Goal: Transaction & Acquisition: Download file/media

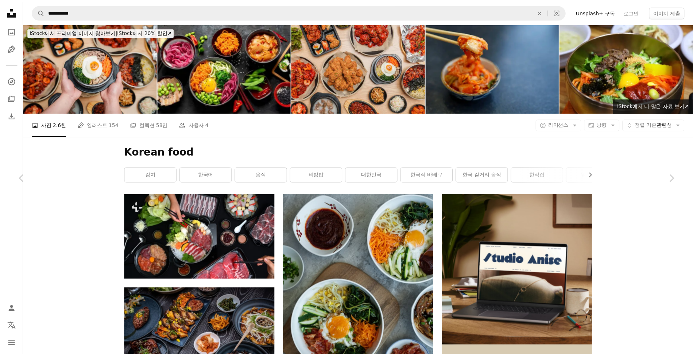
scroll to position [21538, 0]
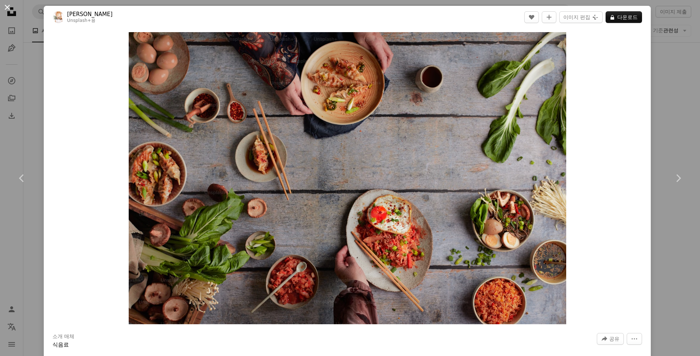
click at [8, 6] on button "An X shape" at bounding box center [7, 7] width 9 height 9
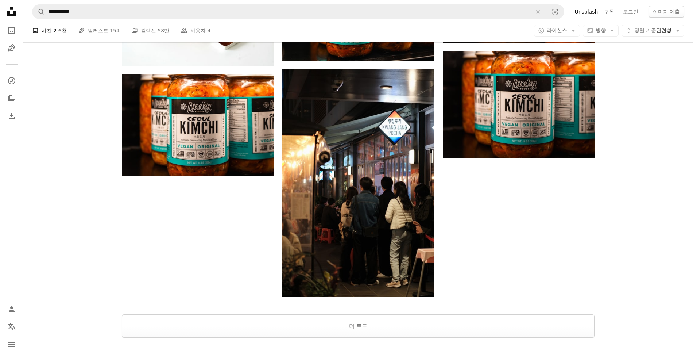
scroll to position [23726, 0]
click at [365, 331] on button "더 로드" at bounding box center [358, 325] width 473 height 23
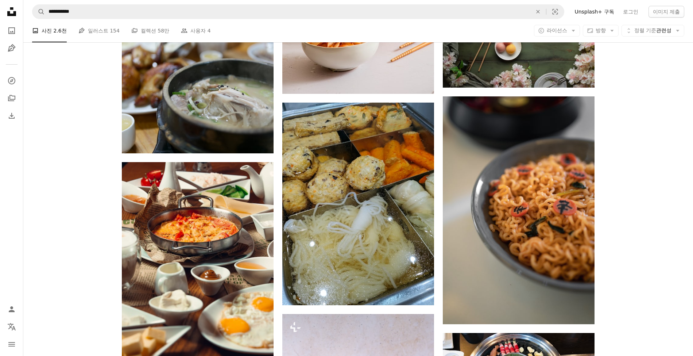
scroll to position [26497, 0]
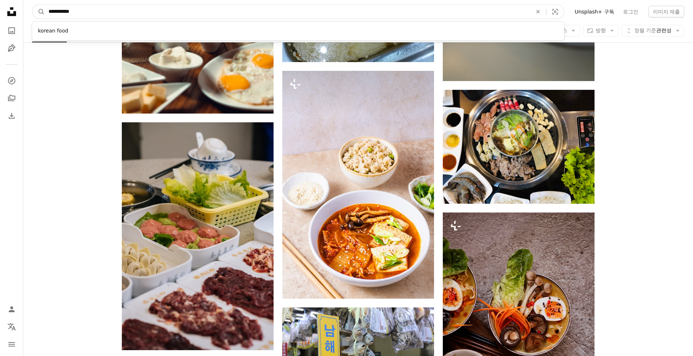
drag, startPoint x: 101, startPoint y: 15, endPoint x: 44, endPoint y: 15, distance: 56.2
click at [45, 15] on input "**********" at bounding box center [287, 12] width 485 height 14
type input "*"
type input "****"
click at [32, 5] on button "A magnifying glass" at bounding box center [38, 12] width 12 height 14
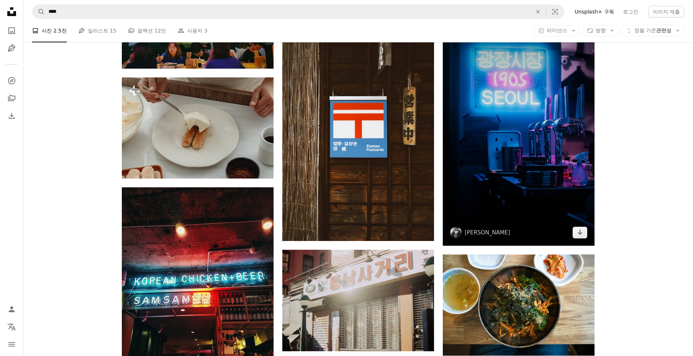
scroll to position [20712, 0]
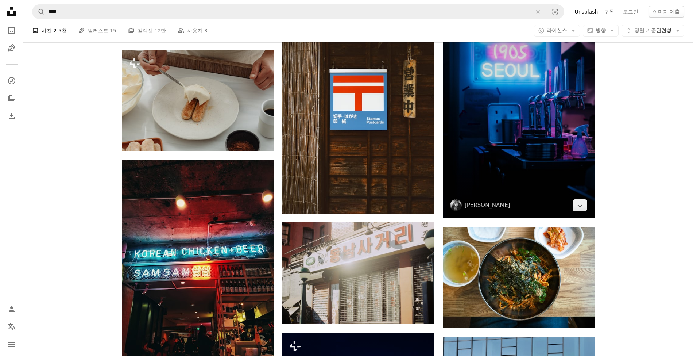
click at [508, 164] on img at bounding box center [519, 105] width 152 height 228
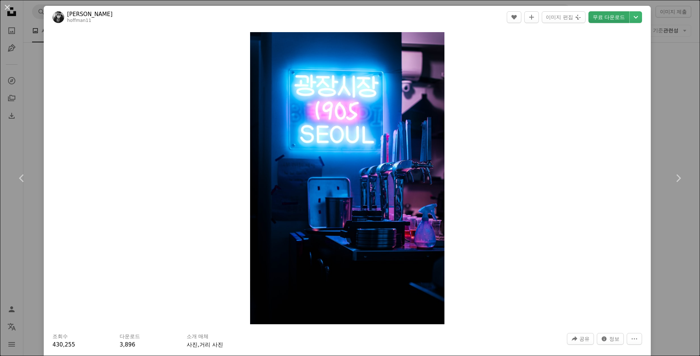
click at [600, 18] on link "무료 다운로드" at bounding box center [609, 17] width 41 height 12
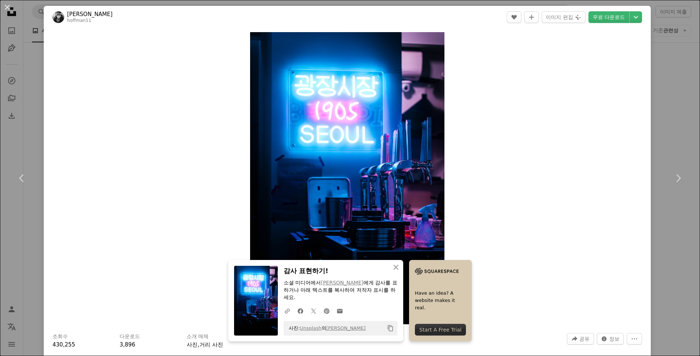
click at [550, 103] on div "Zoom in" at bounding box center [347, 177] width 607 height 299
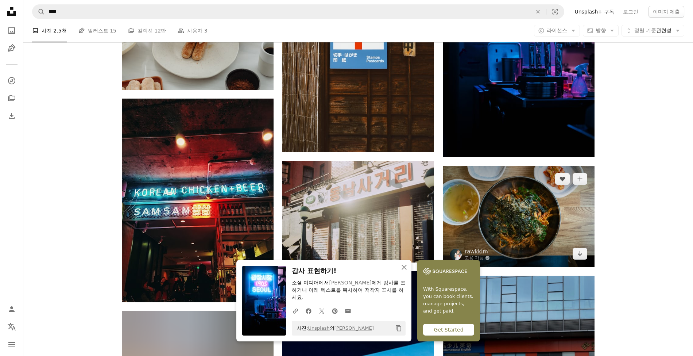
scroll to position [20809, 0]
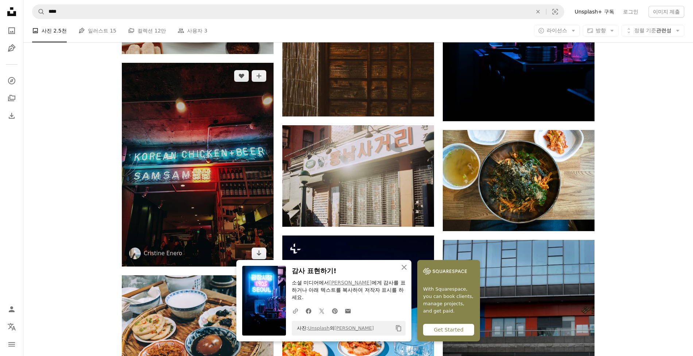
click at [244, 209] on img at bounding box center [198, 164] width 152 height 203
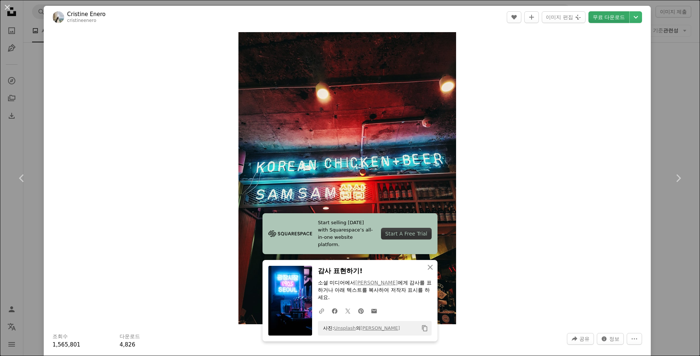
click at [607, 15] on link "무료 다운로드" at bounding box center [609, 17] width 41 height 12
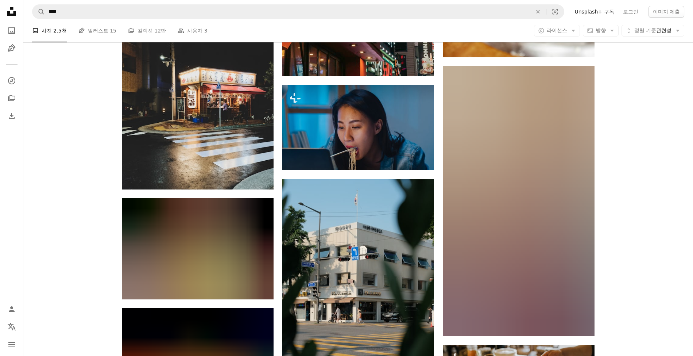
scroll to position [32963, 0]
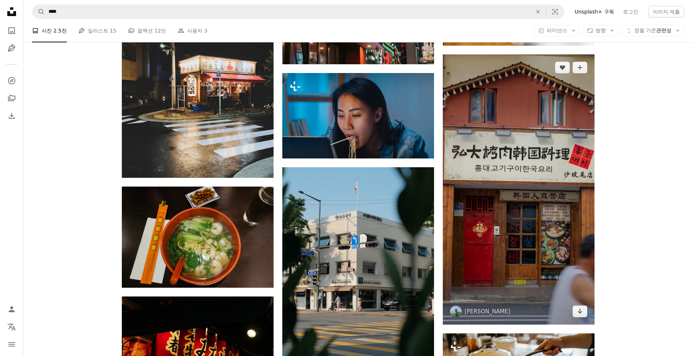
click at [561, 171] on img at bounding box center [519, 189] width 152 height 270
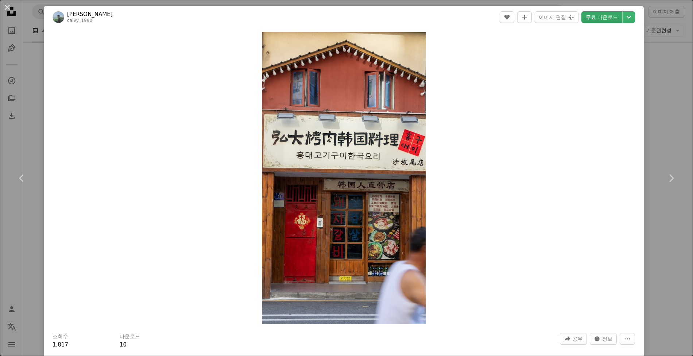
click at [608, 18] on link "무료 다운로드" at bounding box center [601, 17] width 41 height 12
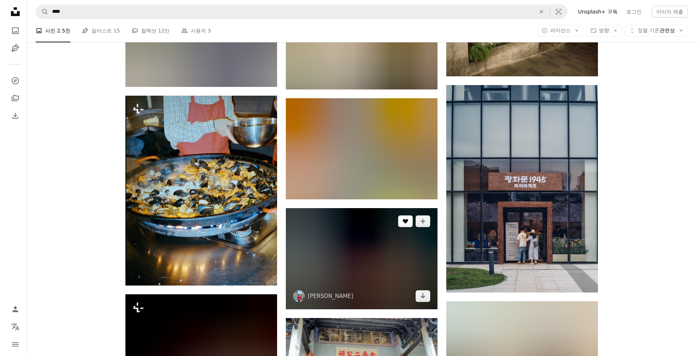
scroll to position [45799, 0]
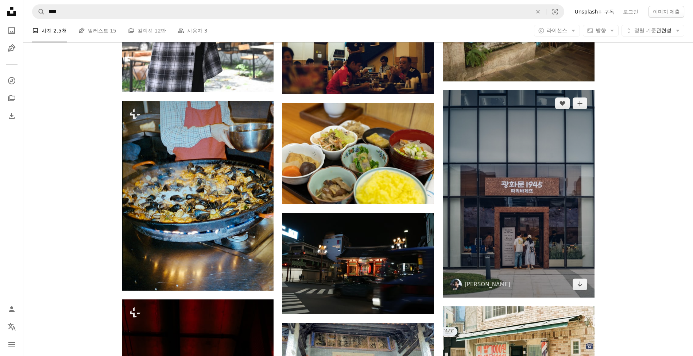
click at [526, 263] on img at bounding box center [519, 193] width 152 height 207
click at [563, 247] on img at bounding box center [519, 193] width 152 height 207
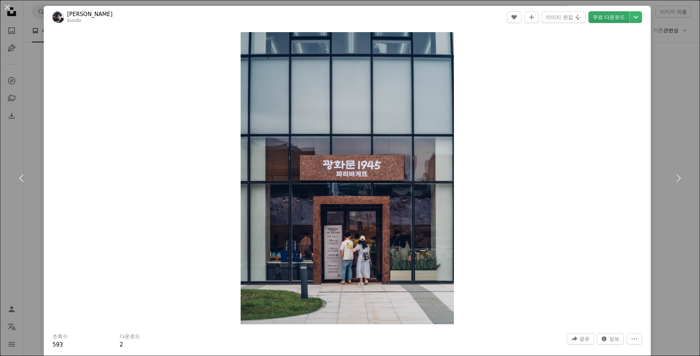
click at [607, 18] on link "무료 다운로드" at bounding box center [609, 17] width 41 height 12
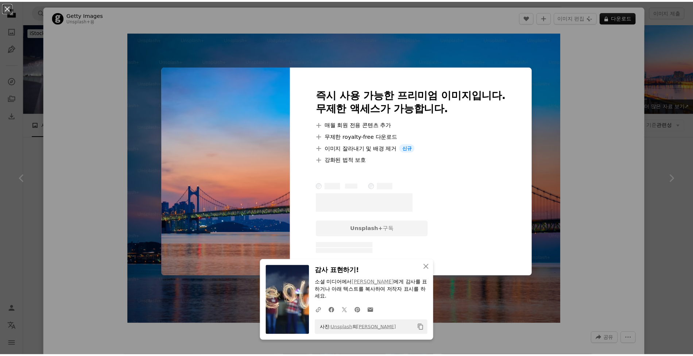
scroll to position [3014, 0]
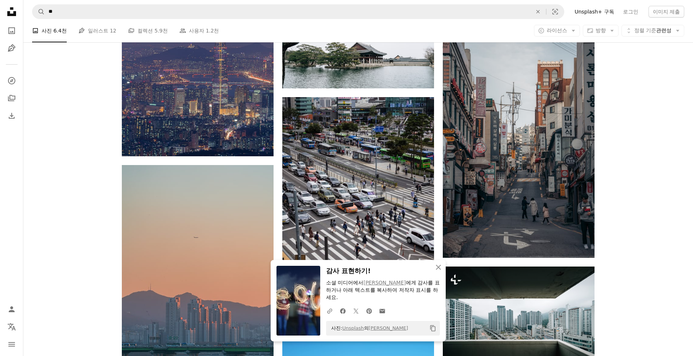
scroll to position [3355, 0]
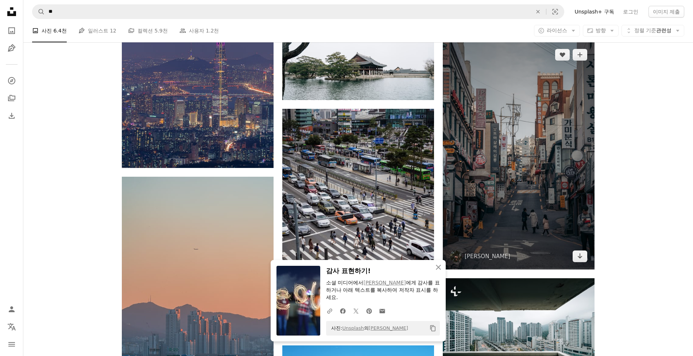
click at [503, 110] on img at bounding box center [519, 156] width 152 height 228
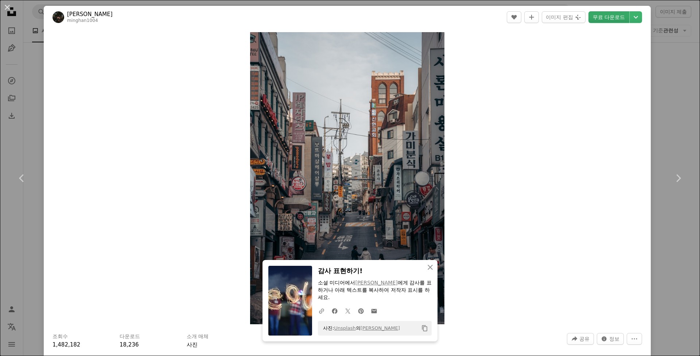
click at [605, 16] on link "무료 다운로드" at bounding box center [609, 17] width 41 height 12
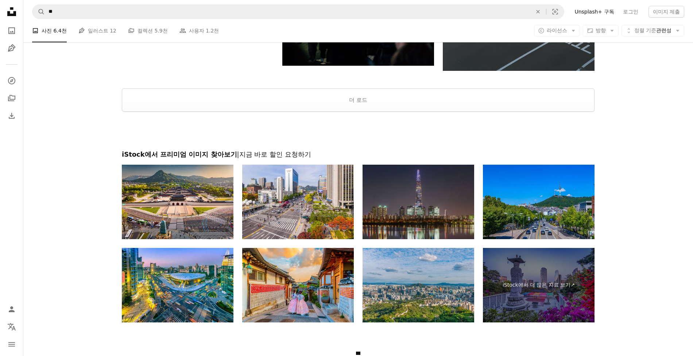
scroll to position [4230, 0]
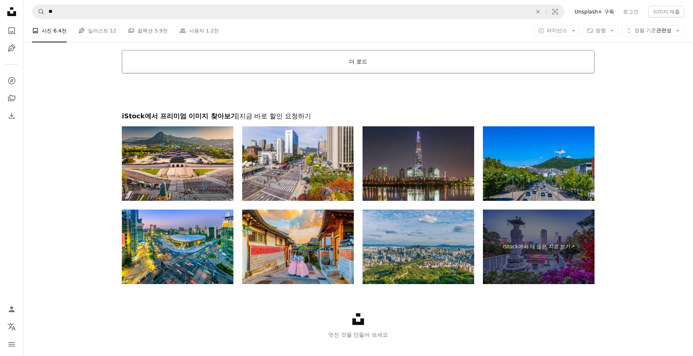
click at [355, 61] on button "더 로드" at bounding box center [358, 61] width 473 height 23
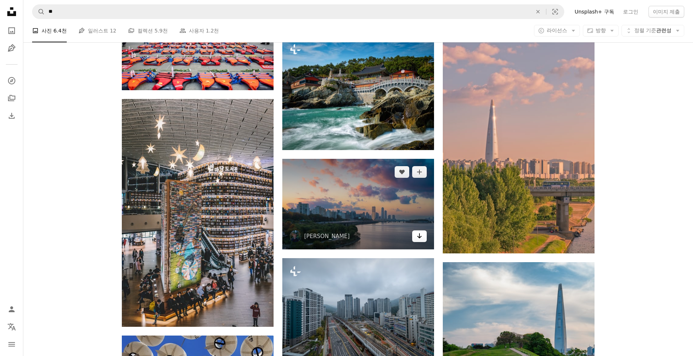
scroll to position [4376, 0]
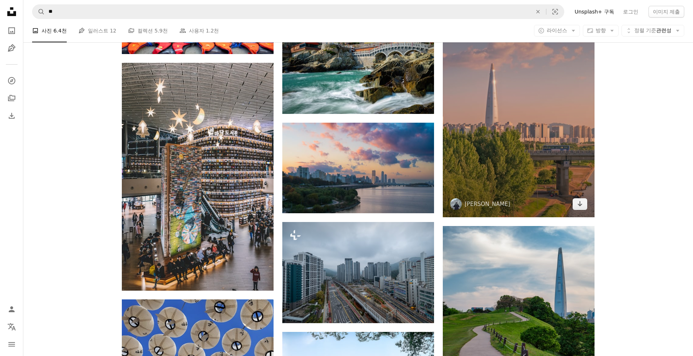
click at [530, 157] on img at bounding box center [519, 103] width 152 height 228
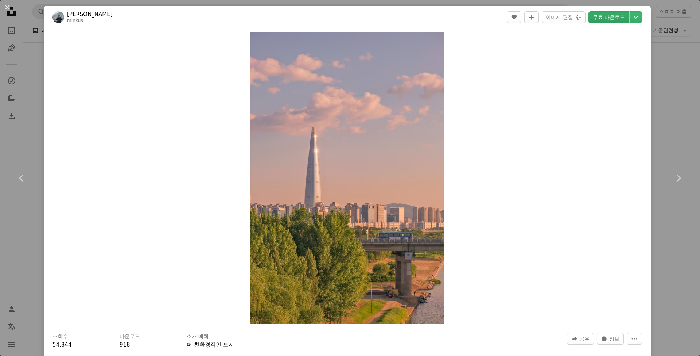
click at [612, 18] on link "무료 다운로드" at bounding box center [609, 17] width 41 height 12
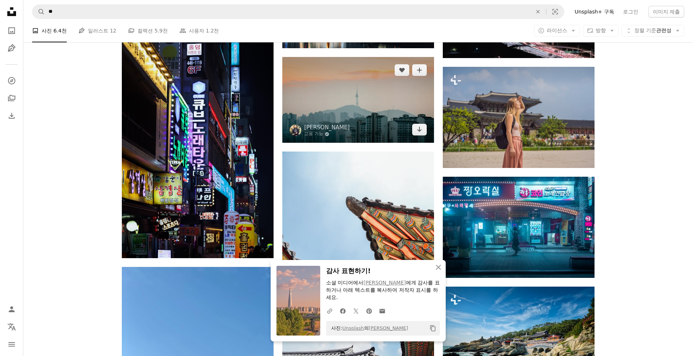
scroll to position [4862, 0]
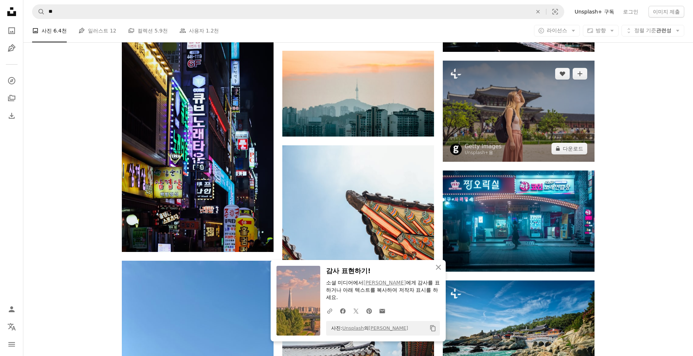
click at [564, 124] on img at bounding box center [519, 111] width 152 height 101
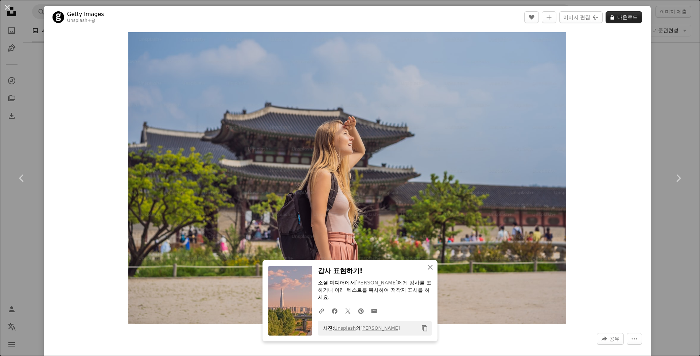
click at [620, 17] on button "A lock 다운로드" at bounding box center [624, 17] width 36 height 12
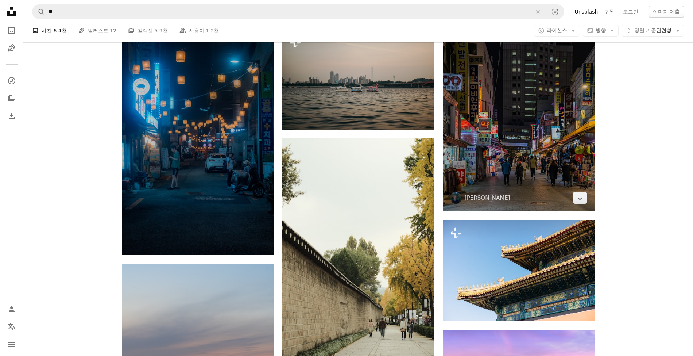
scroll to position [6612, 0]
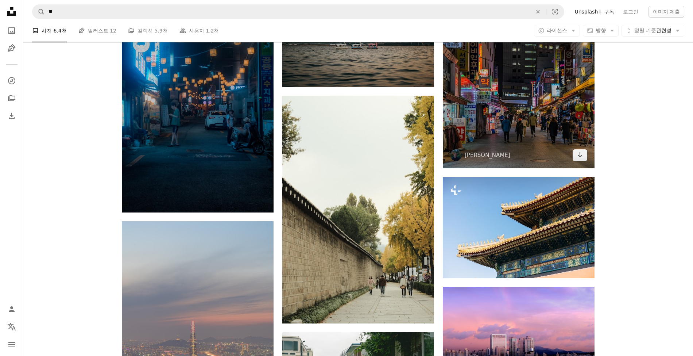
click at [528, 133] on img at bounding box center [519, 68] width 152 height 199
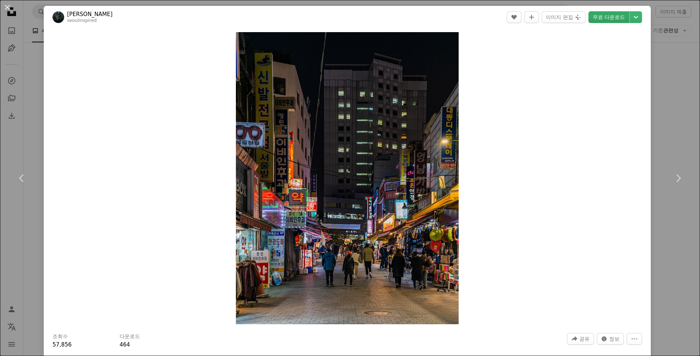
click at [605, 15] on link "무료 다운로드" at bounding box center [609, 17] width 41 height 12
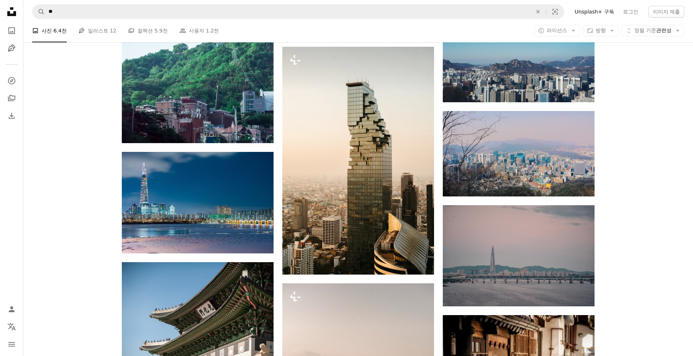
scroll to position [10404, 0]
